Goal: Information Seeking & Learning: Compare options

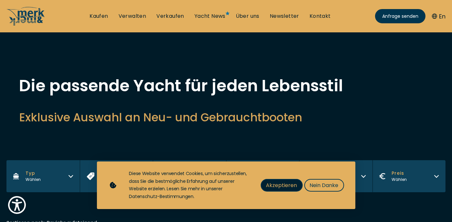
click at [281, 185] on span "Akzeptieren" at bounding box center [281, 185] width 31 height 8
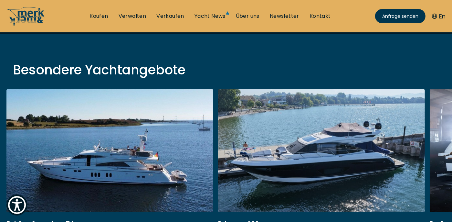
scroll to position [102, 0]
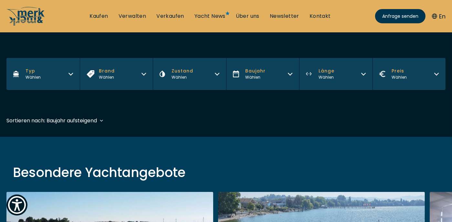
click at [73, 73] on icon "button" at bounding box center [70, 72] width 5 height 5
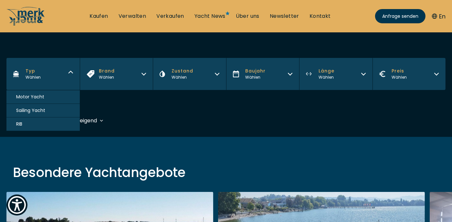
click at [44, 94] on button "Motor Yacht" at bounding box center [42, 97] width 73 height 14
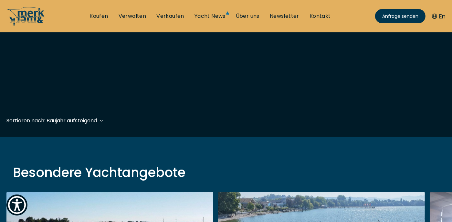
scroll to position [160, 0]
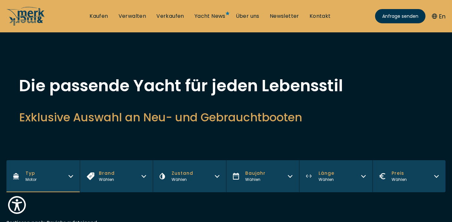
click at [218, 176] on icon "button" at bounding box center [217, 176] width 4 height 2
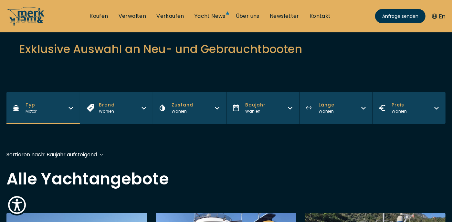
click at [217, 107] on icon "button" at bounding box center [217, 106] width 5 height 5
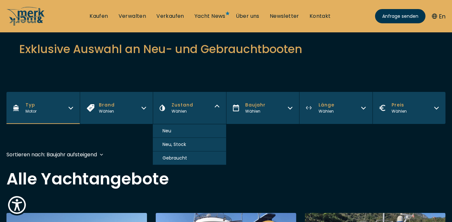
click at [185, 158] on span "Gebraucht" at bounding box center [175, 157] width 25 height 7
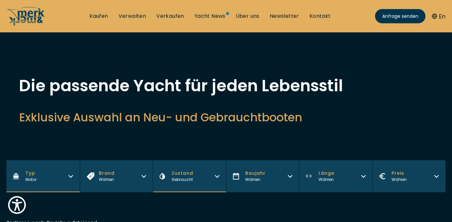
click at [325, 177] on div "Wählen" at bounding box center [327, 179] width 16 height 6
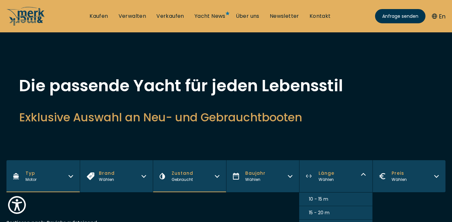
scroll to position [34, 0]
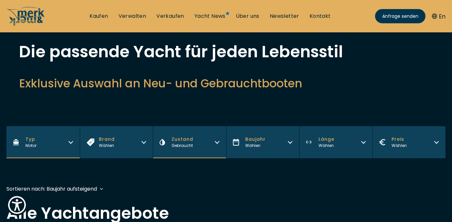
click at [324, 144] on div "Wählen" at bounding box center [327, 145] width 16 height 6
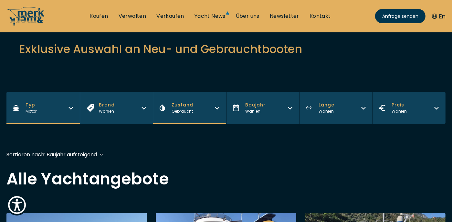
scroll to position [102, 0]
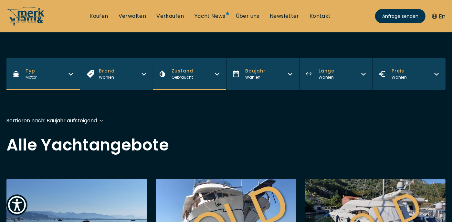
click at [326, 77] on div "Wählen" at bounding box center [327, 77] width 16 height 6
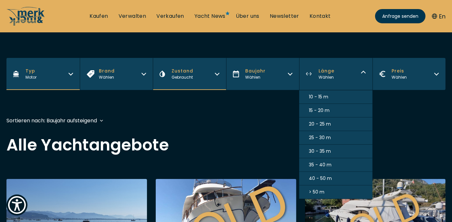
click at [327, 148] on span "30 - 35 m" at bounding box center [320, 151] width 22 height 7
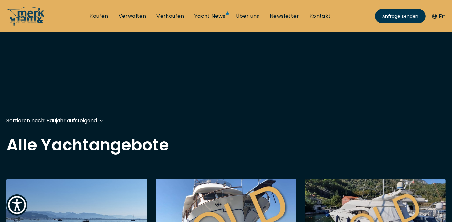
scroll to position [160, 0]
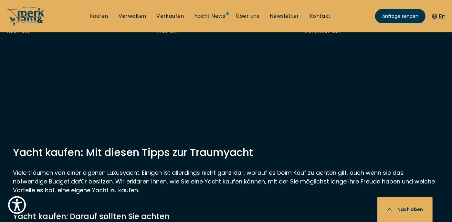
scroll to position [409, 0]
